Goal: Find specific page/section: Find specific page/section

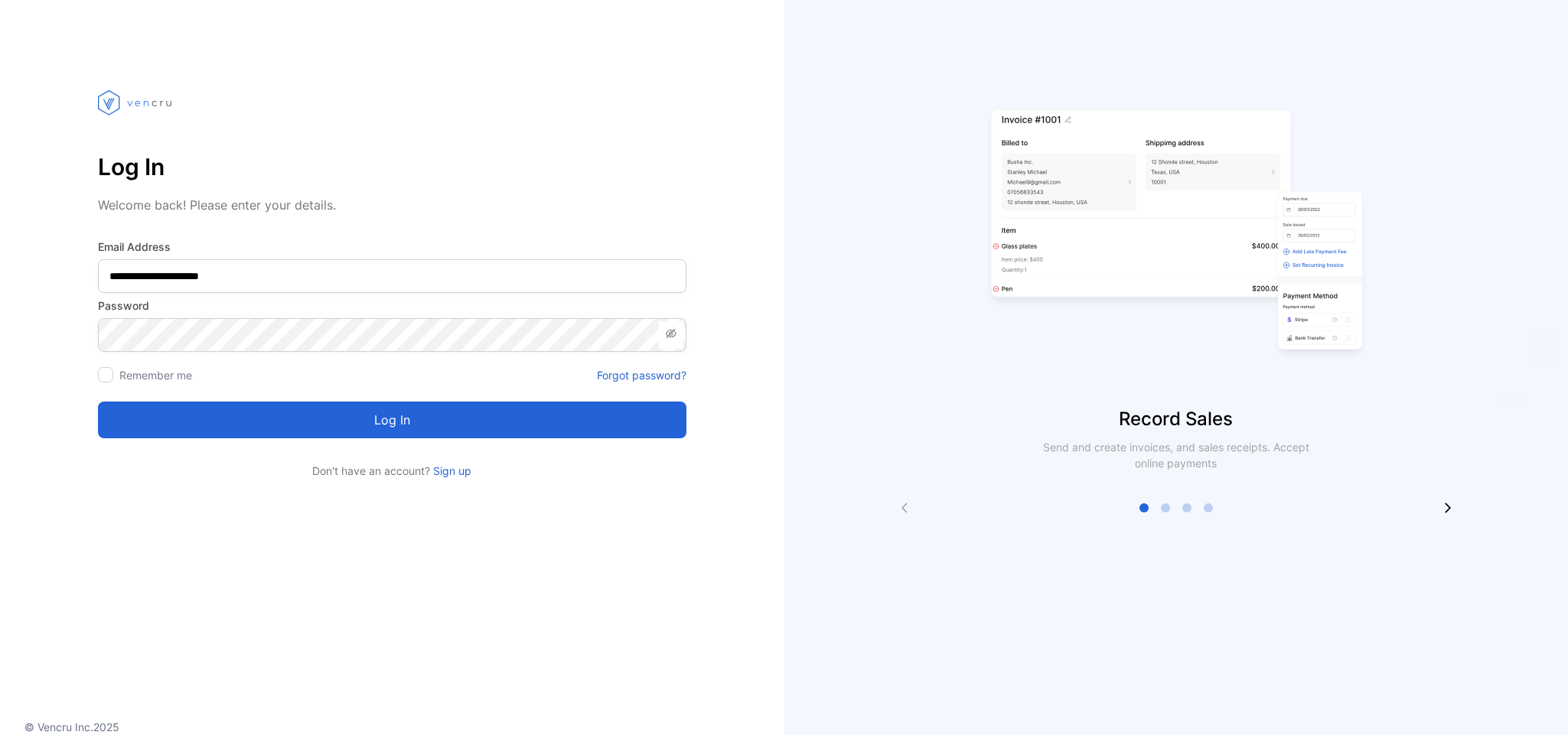
click at [154, 416] on button "Log in" at bounding box center [392, 419] width 589 height 36
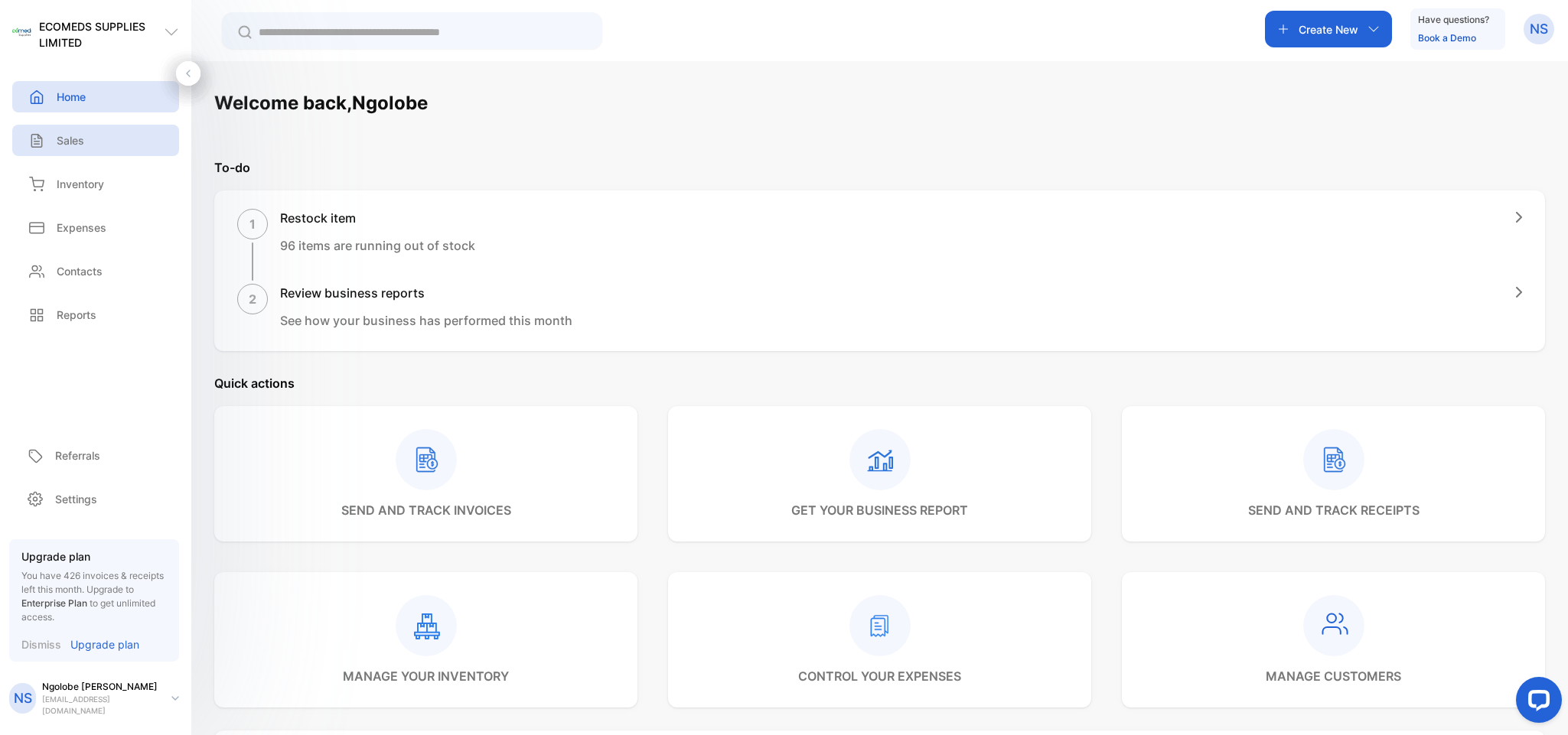
click at [67, 145] on p "Sales" at bounding box center [71, 140] width 28 height 16
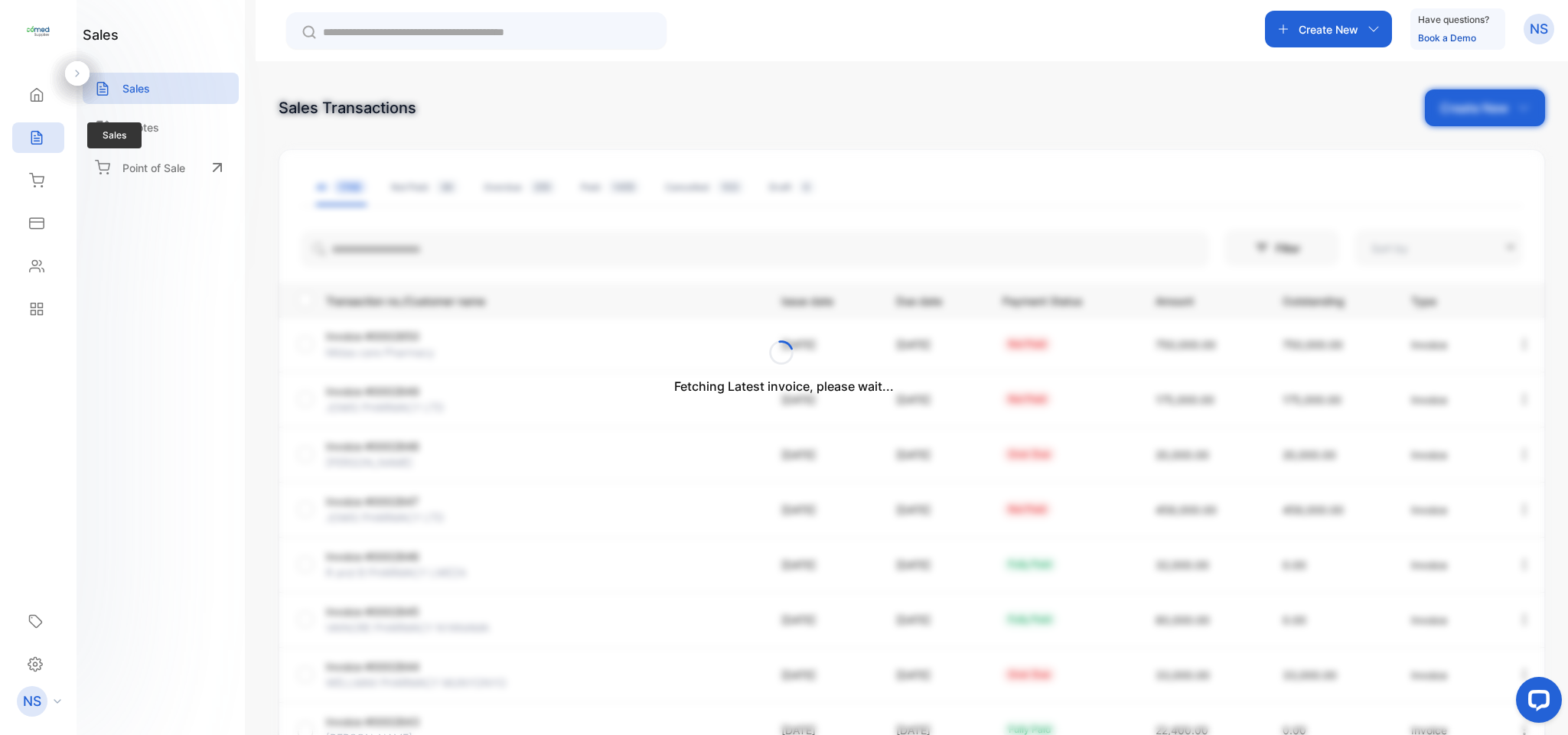
type input "**********"
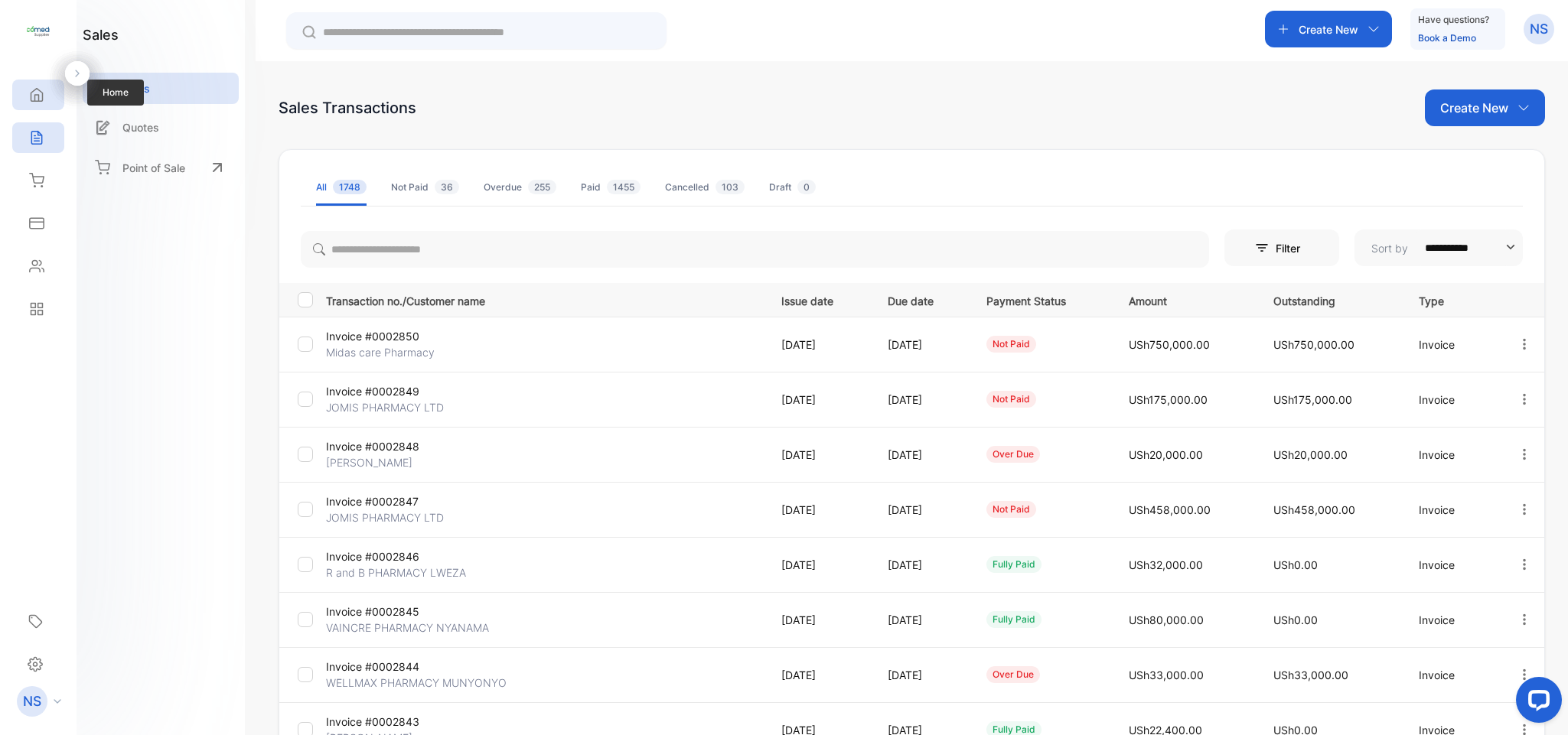
click at [26, 89] on div "Home" at bounding box center [35, 95] width 20 height 16
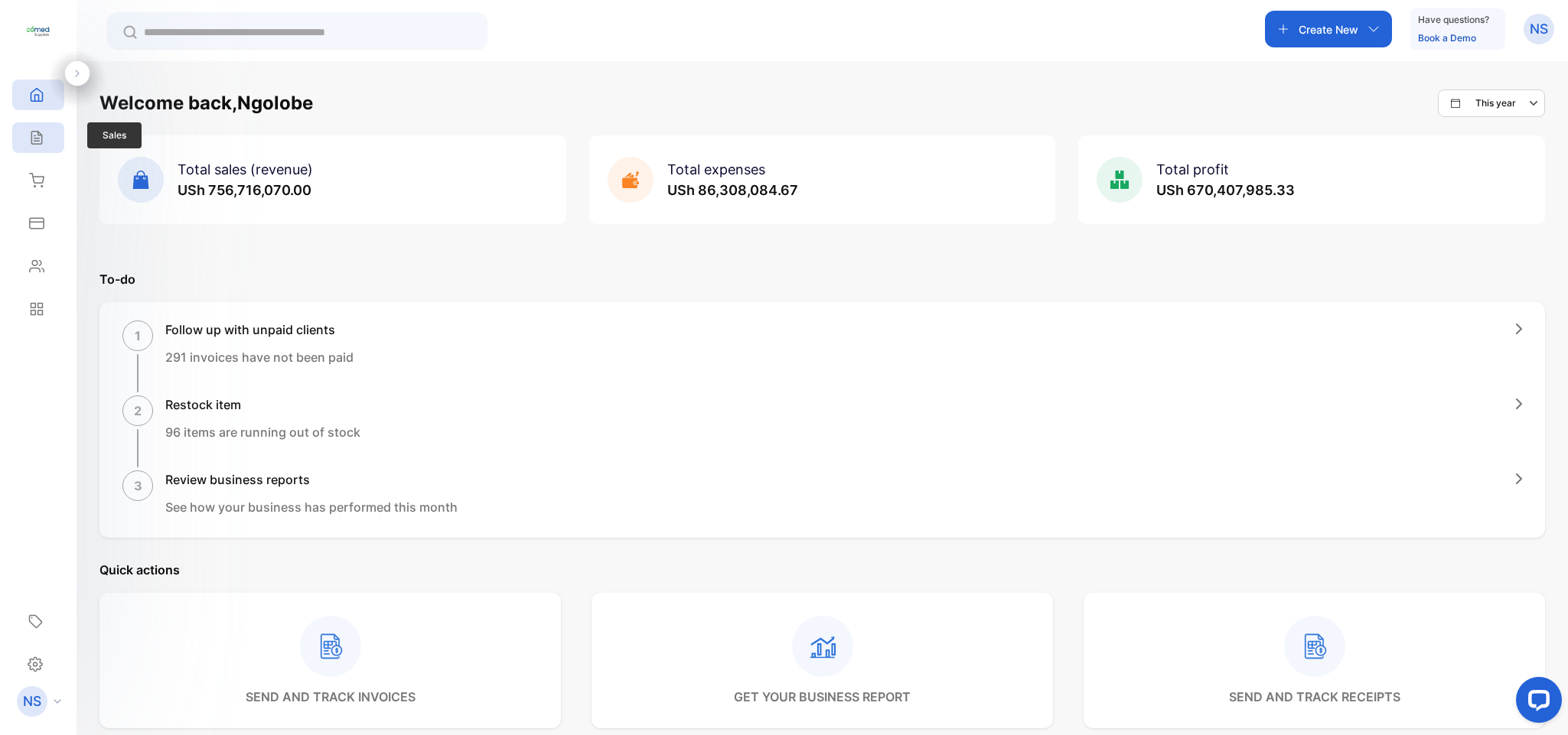
click at [29, 138] on icon at bounding box center [36, 138] width 16 height 16
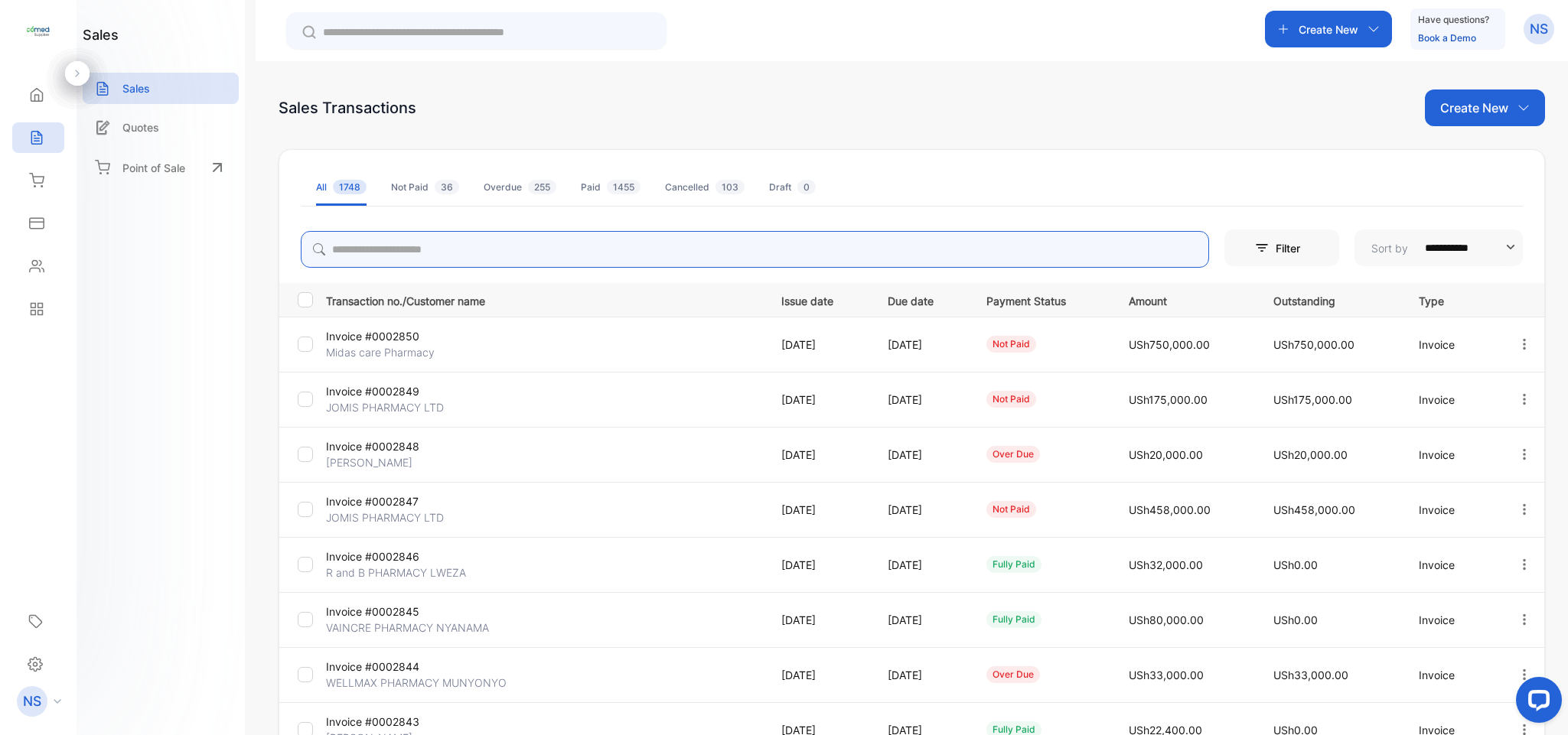
click at [457, 249] on input "search" at bounding box center [755, 249] width 908 height 36
click at [1518, 351] on icon "button" at bounding box center [1525, 344] width 14 height 14
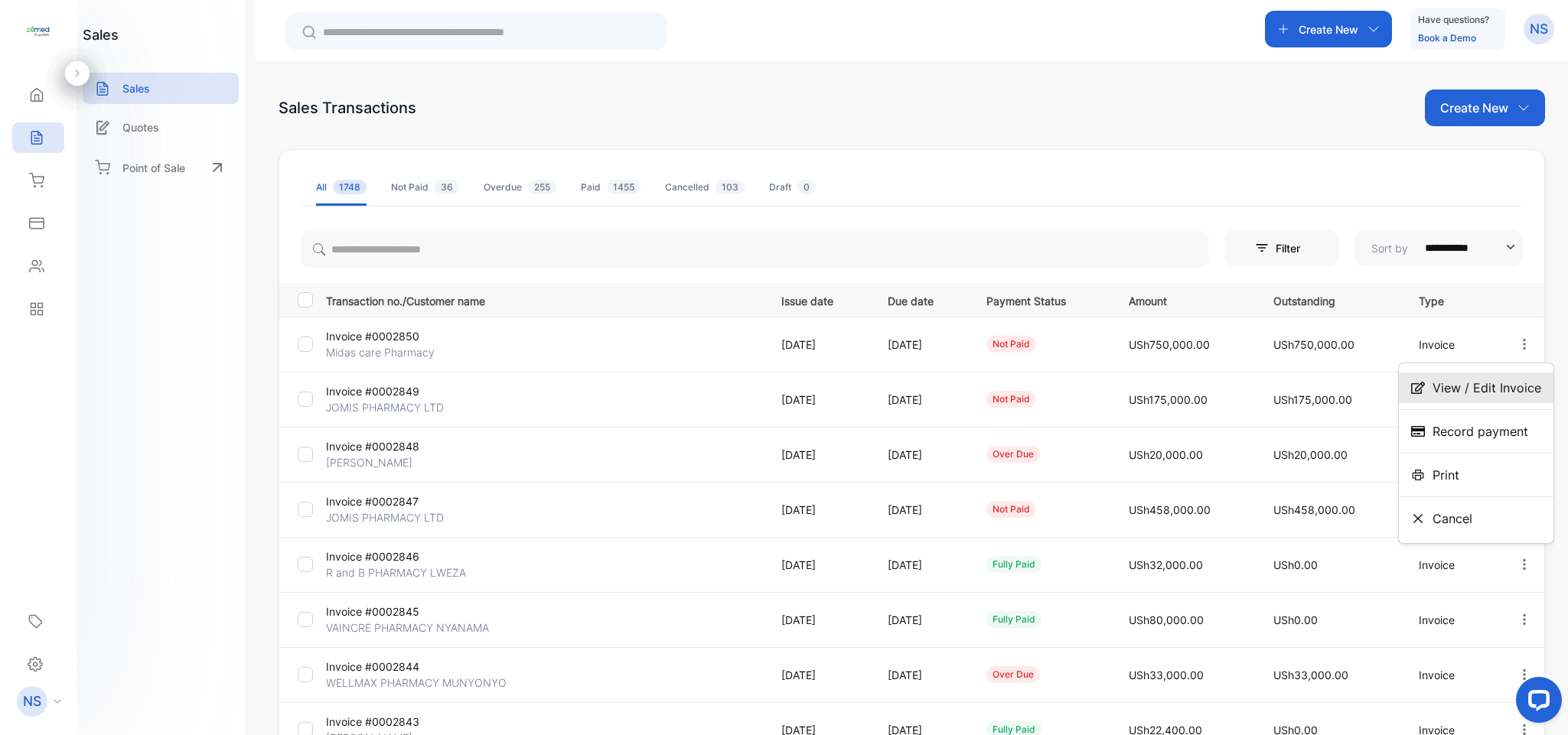
click at [1497, 381] on span "View / Edit Invoice" at bounding box center [1487, 388] width 109 height 19
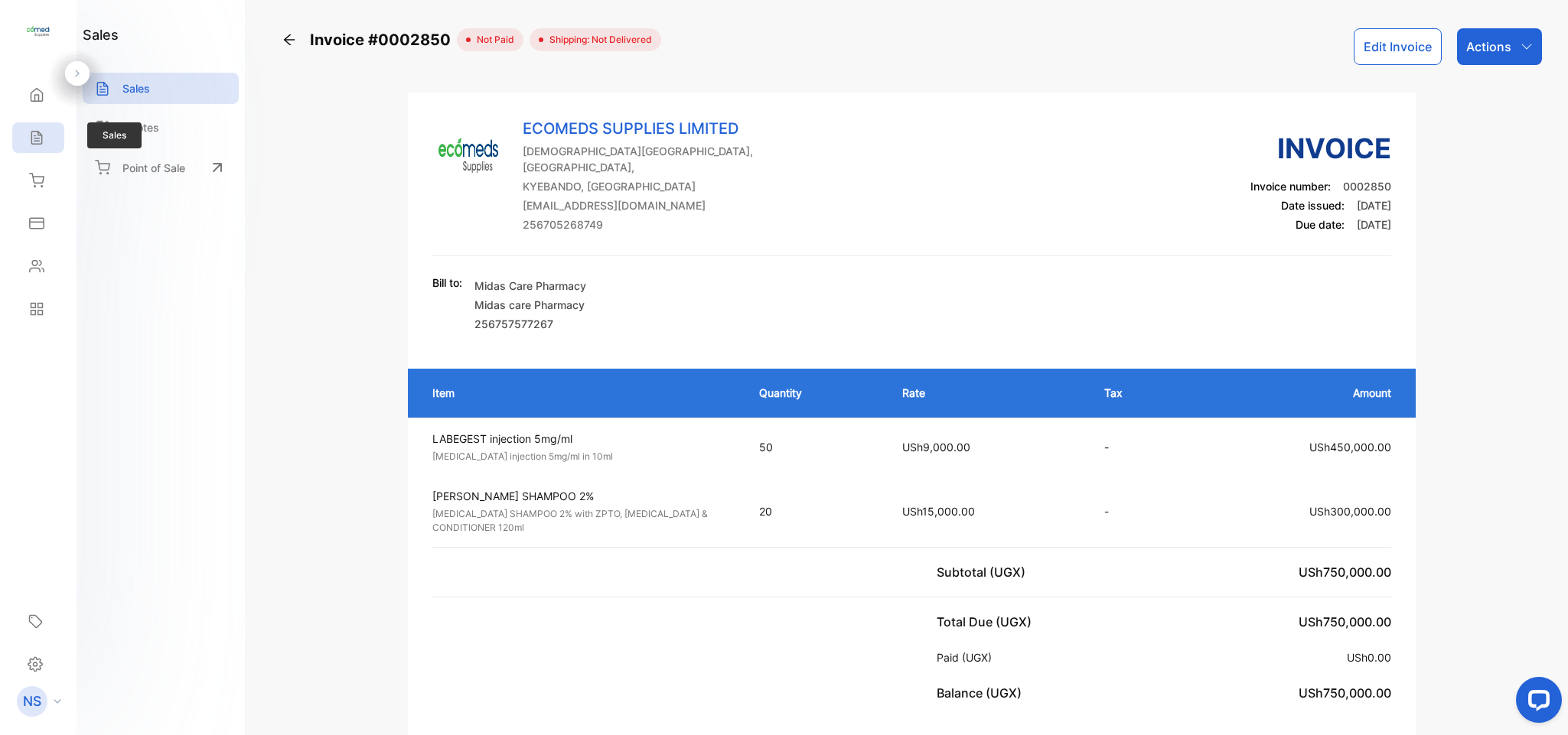
click at [39, 141] on icon at bounding box center [36, 138] width 10 height 13
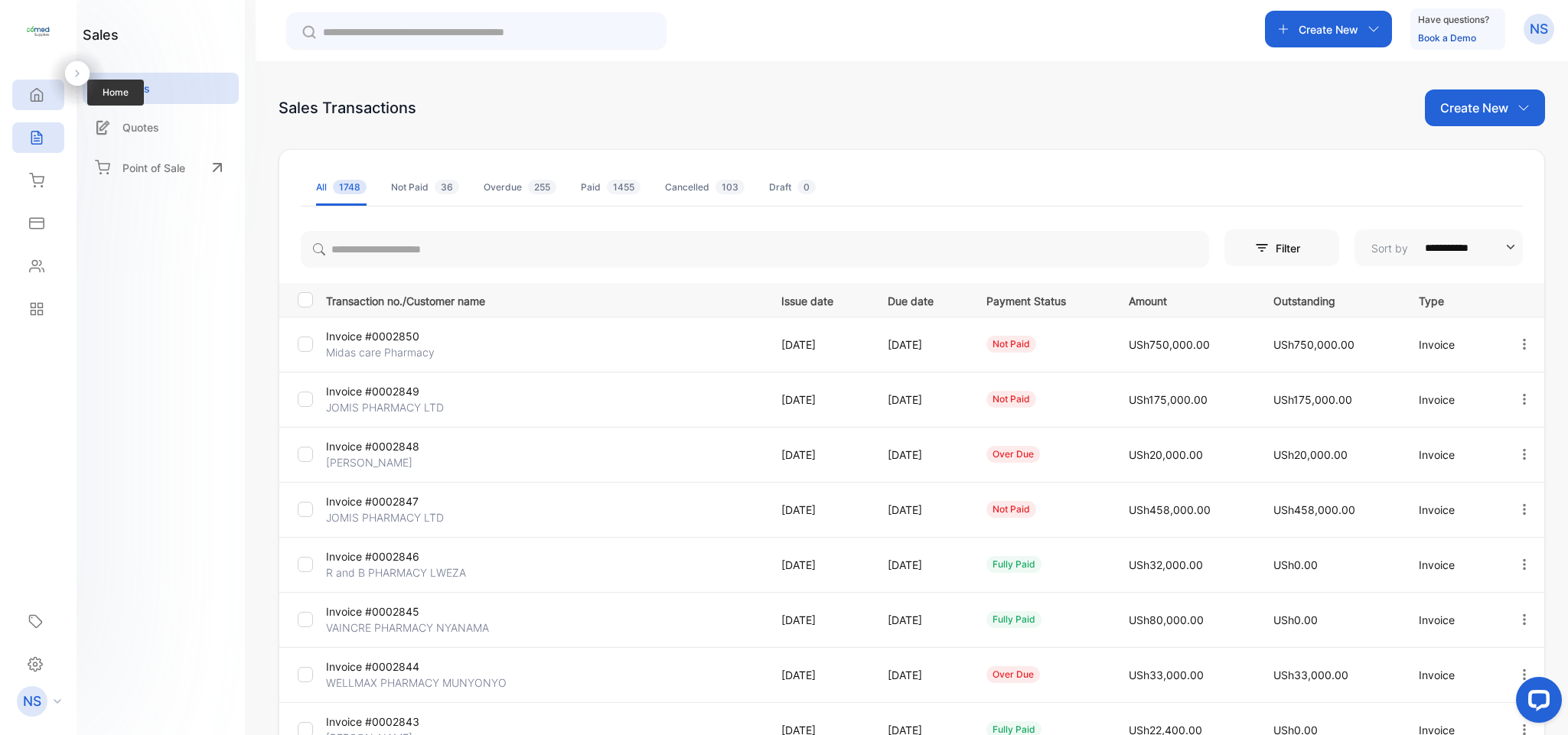
click at [35, 101] on icon at bounding box center [36, 95] width 16 height 16
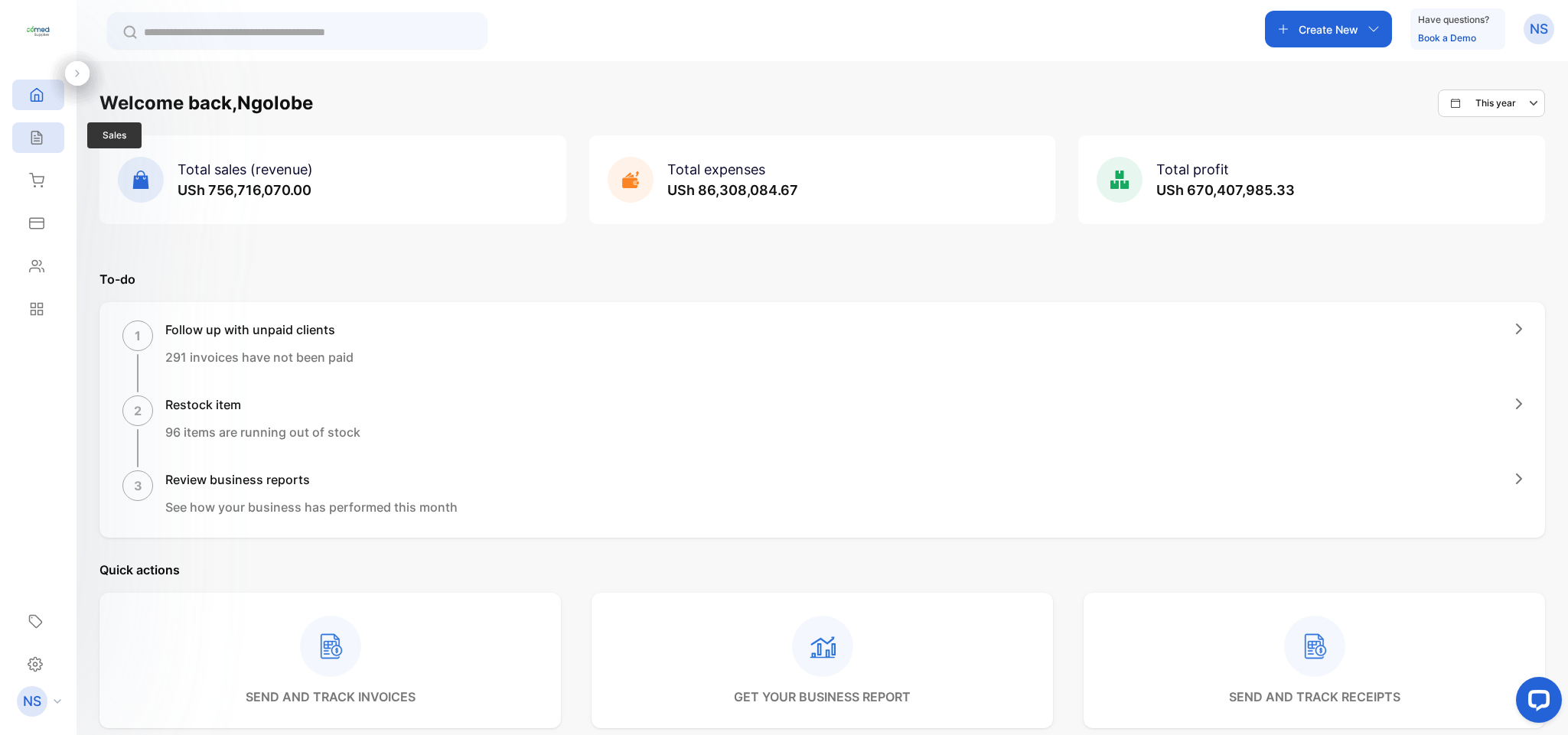
click at [29, 127] on div "Sales" at bounding box center [38, 137] width 52 height 30
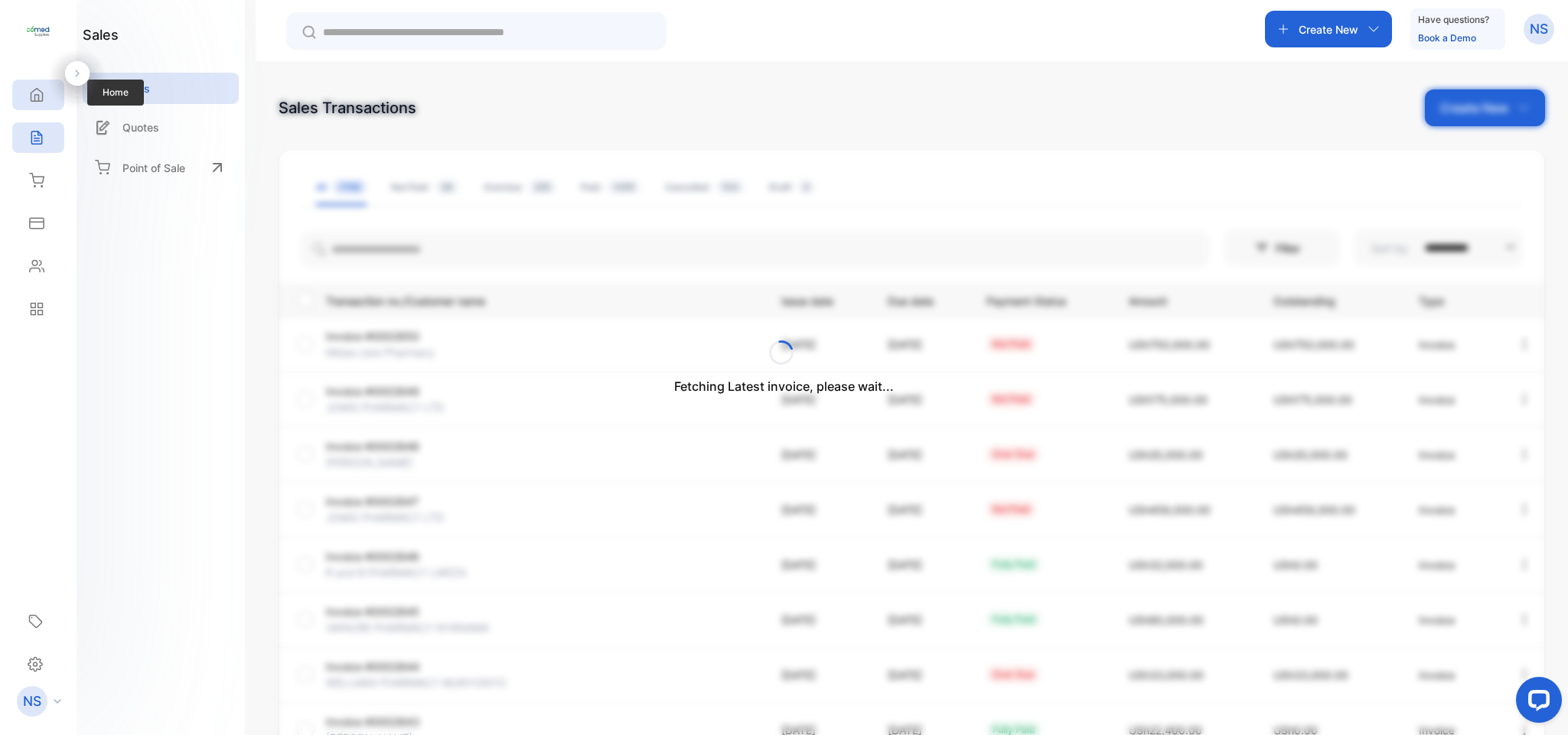
click at [35, 88] on icon at bounding box center [36, 95] width 16 height 16
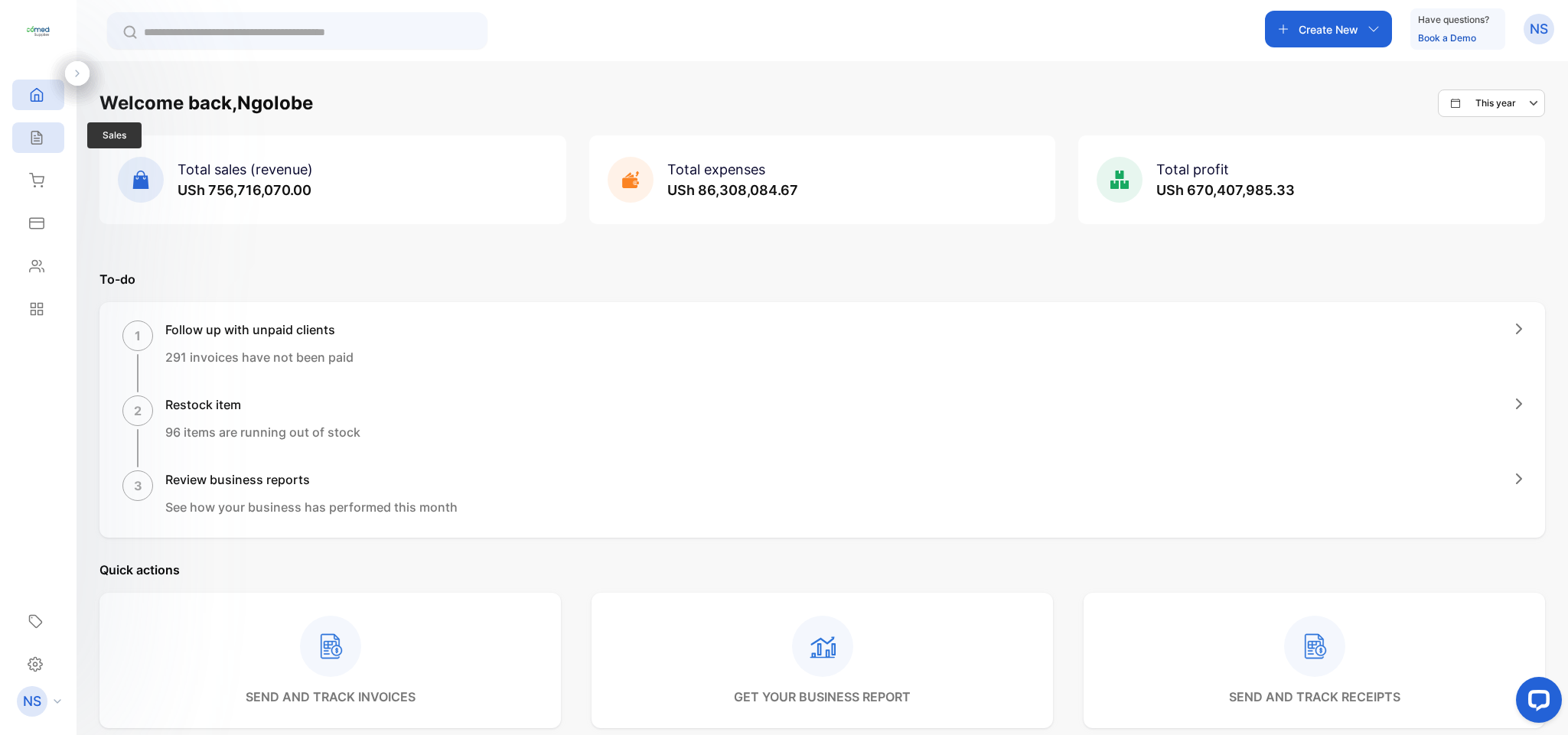
click at [30, 132] on icon at bounding box center [36, 138] width 16 height 16
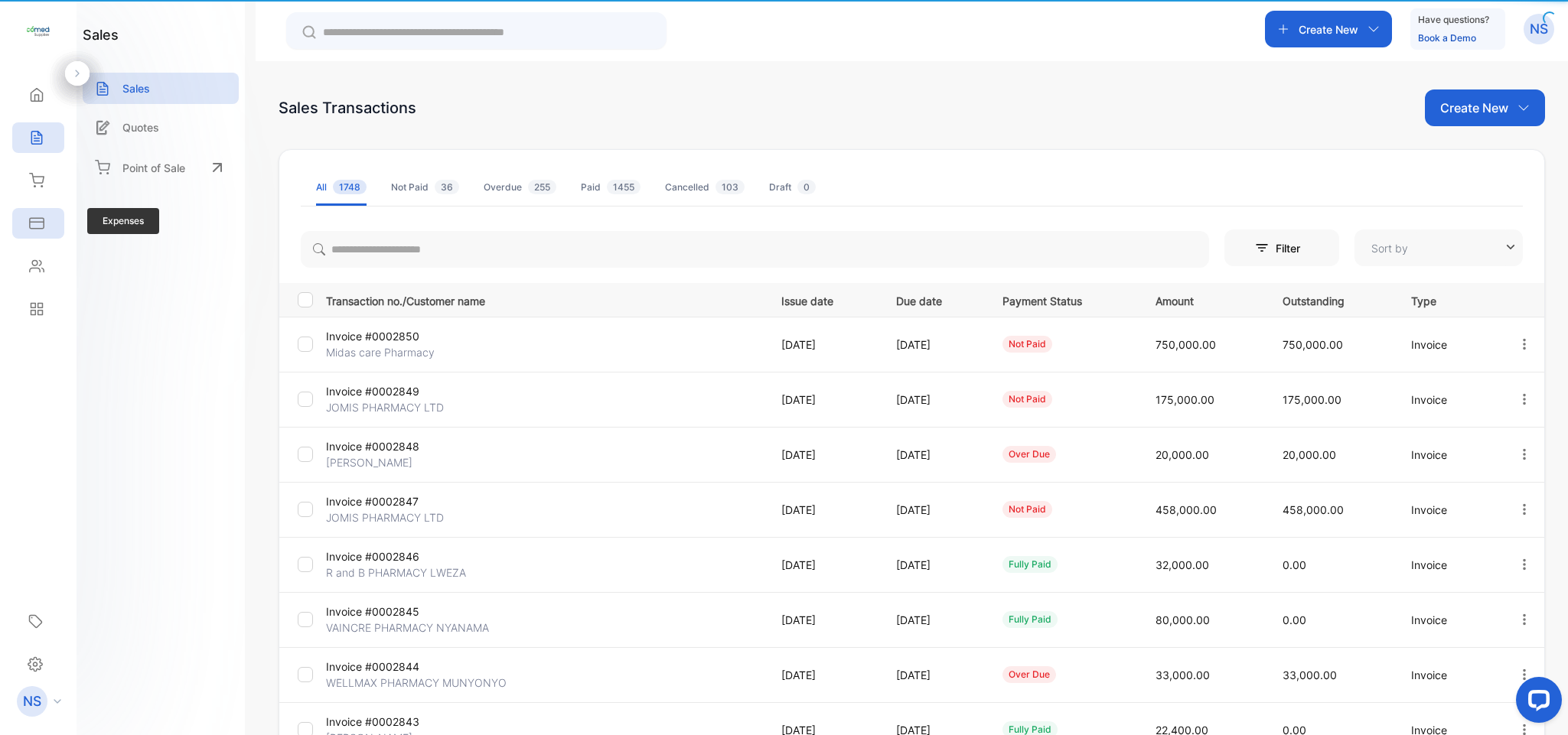
type input "**********"
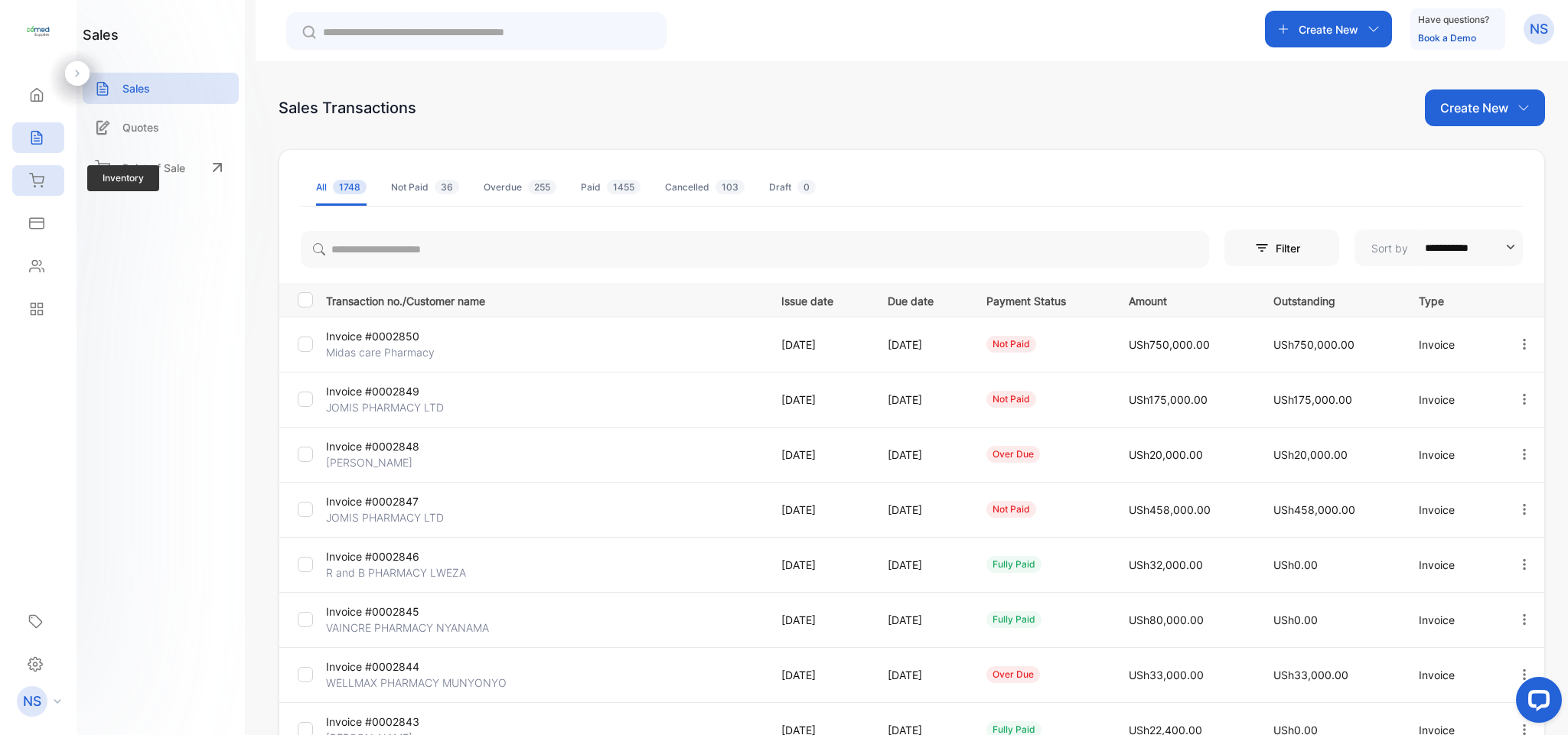
click at [36, 181] on icon at bounding box center [36, 181] width 16 height 16
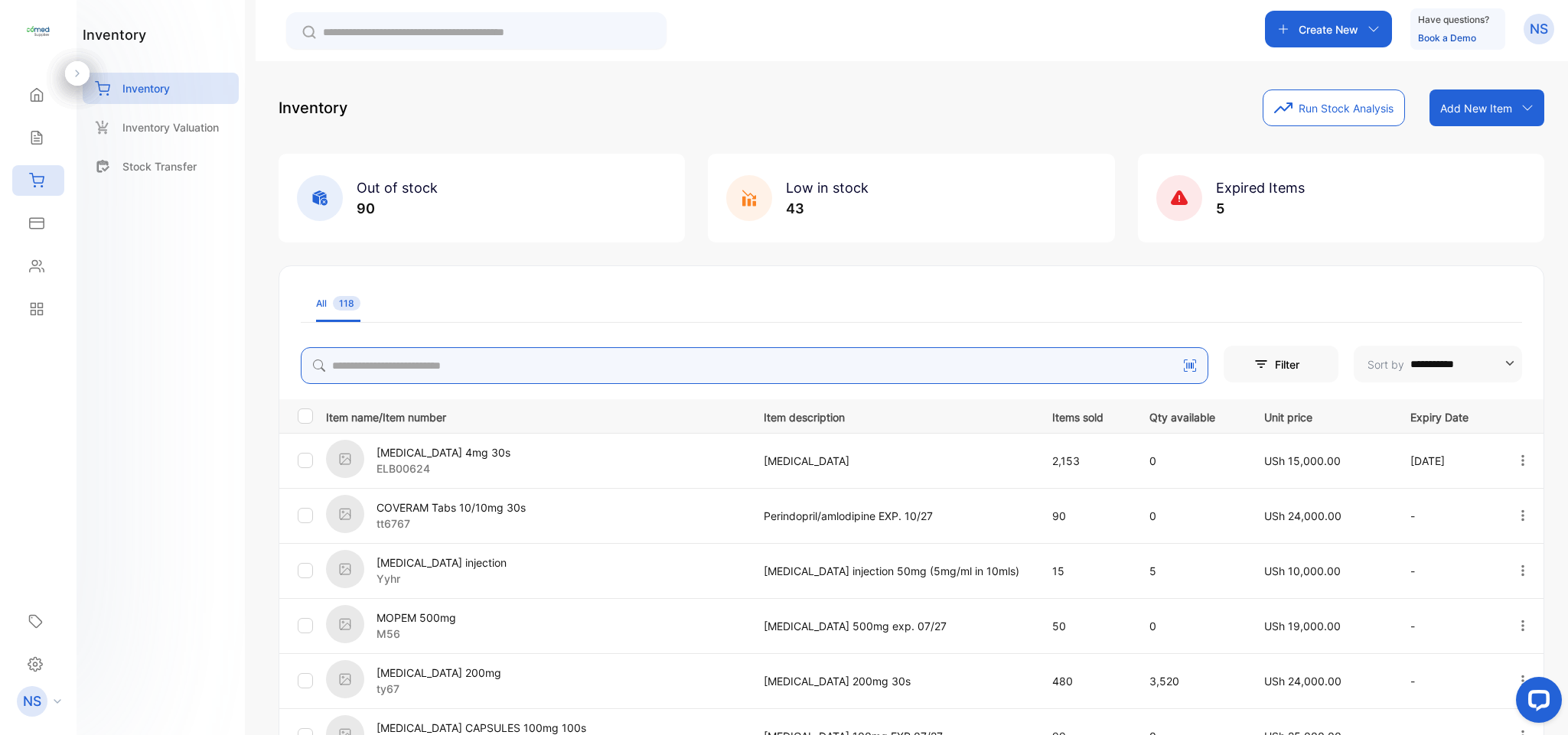
click at [441, 361] on input "search" at bounding box center [755, 365] width 907 height 36
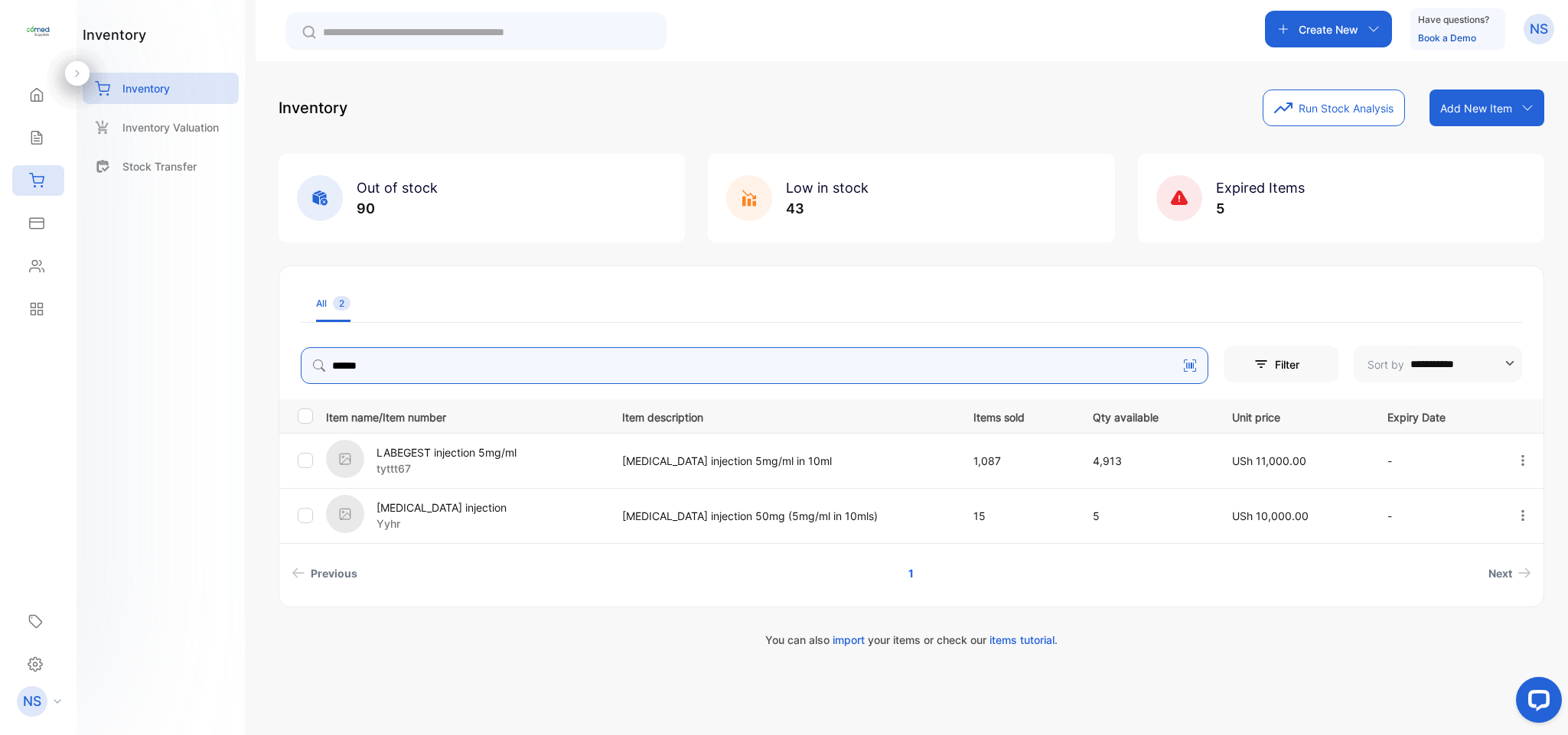
click at [1522, 454] on icon "button" at bounding box center [1523, 461] width 14 height 14
click at [440, 371] on input "******" at bounding box center [755, 365] width 907 height 36
type input "*"
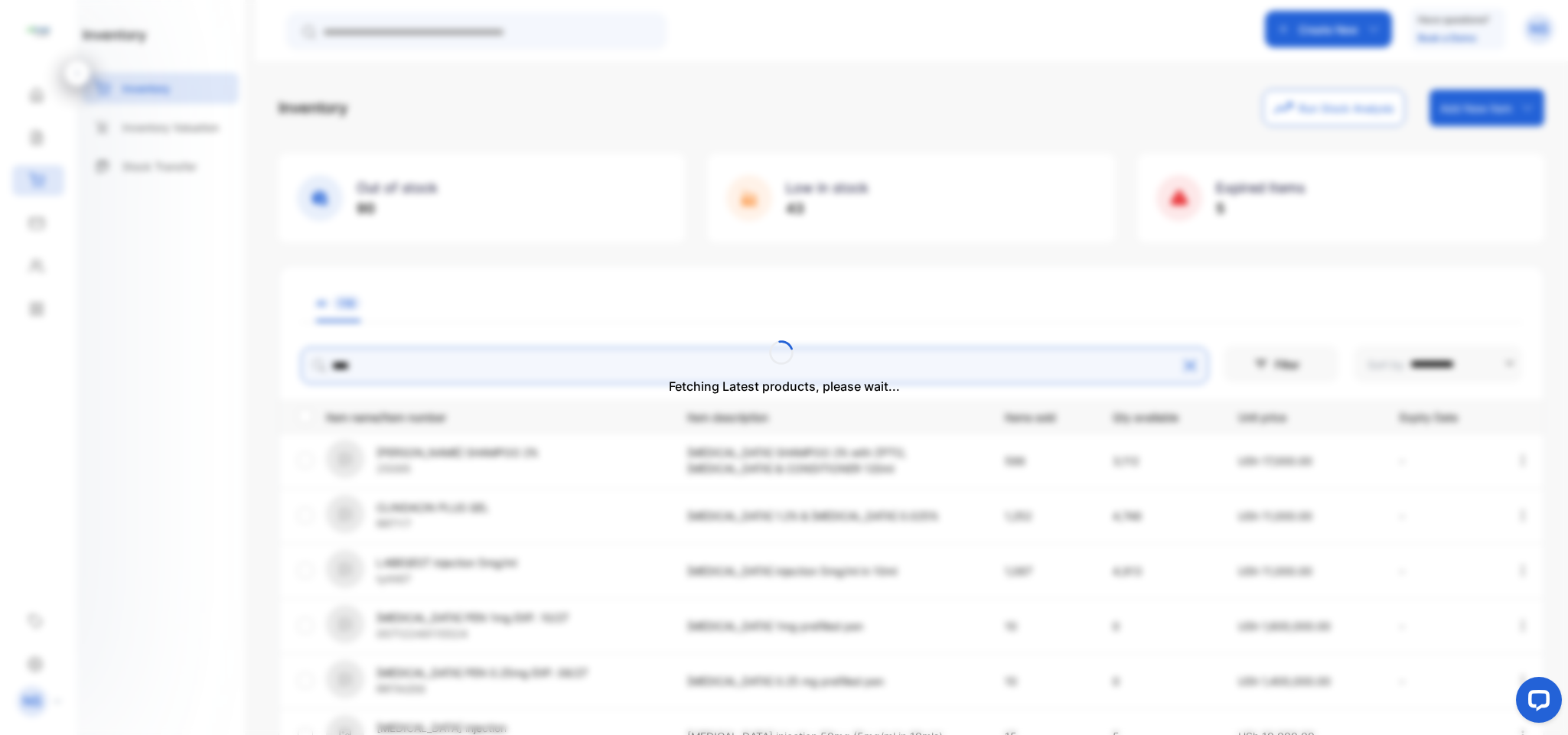
type input "******"
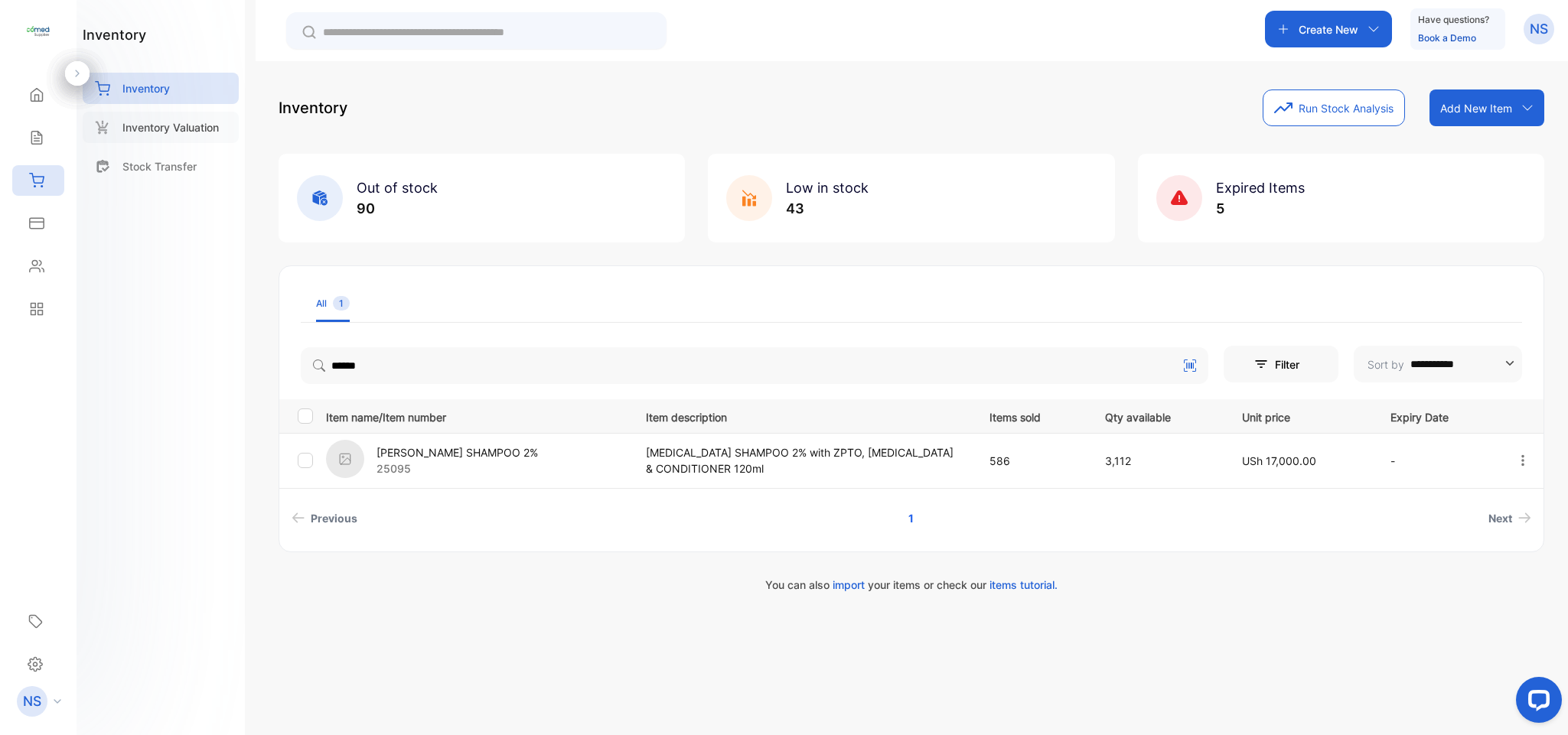
click at [110, 124] on div "Inventory Valuation" at bounding box center [161, 127] width 156 height 31
